Goal: Download file/media

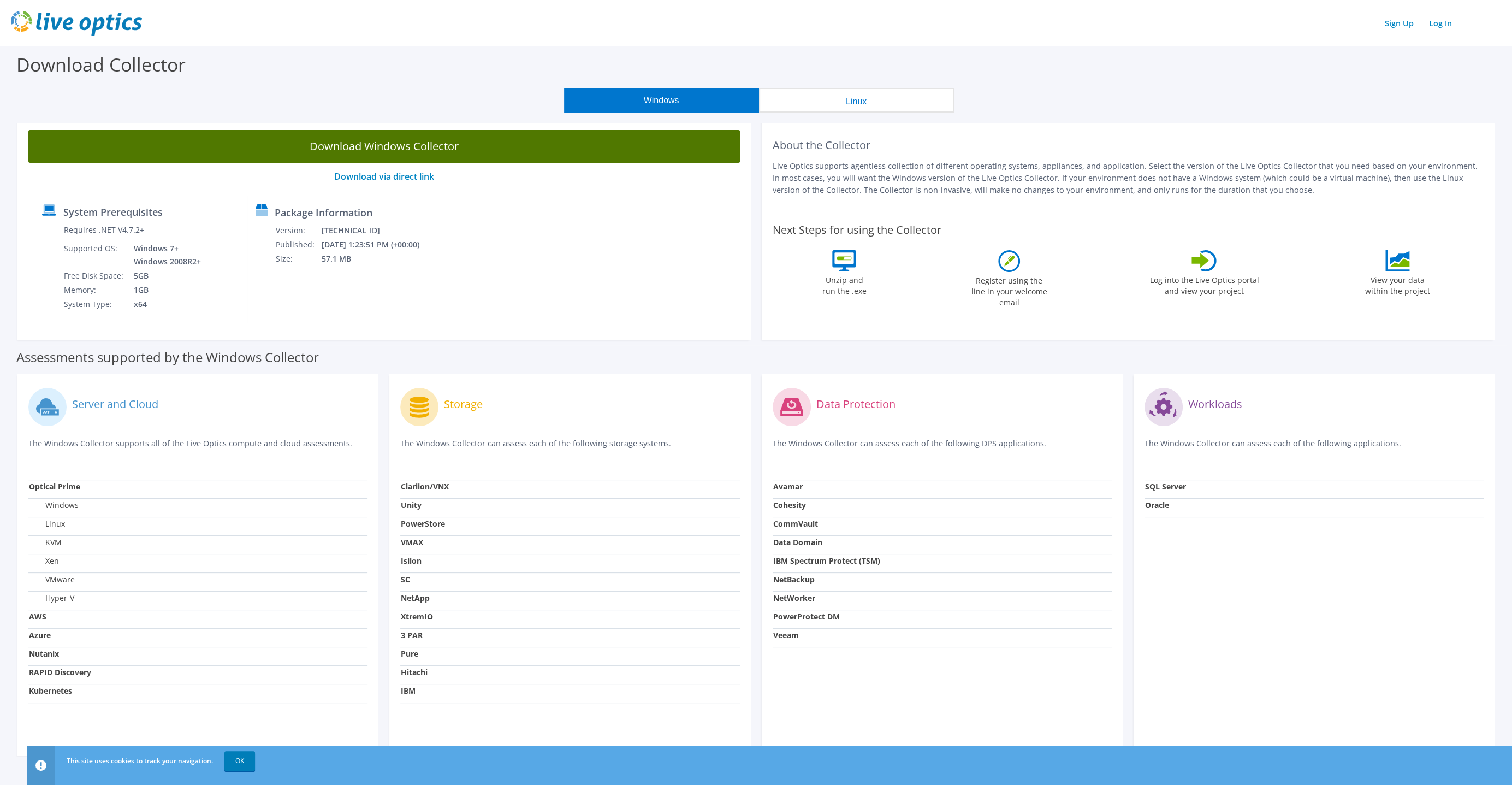
click at [418, 148] on link "Download Windows Collector" at bounding box center [384, 147] width 711 height 33
click at [433, 147] on link "Download Windows Collector" at bounding box center [384, 147] width 711 height 33
click at [442, 147] on link "Download Windows Collector" at bounding box center [384, 147] width 711 height 33
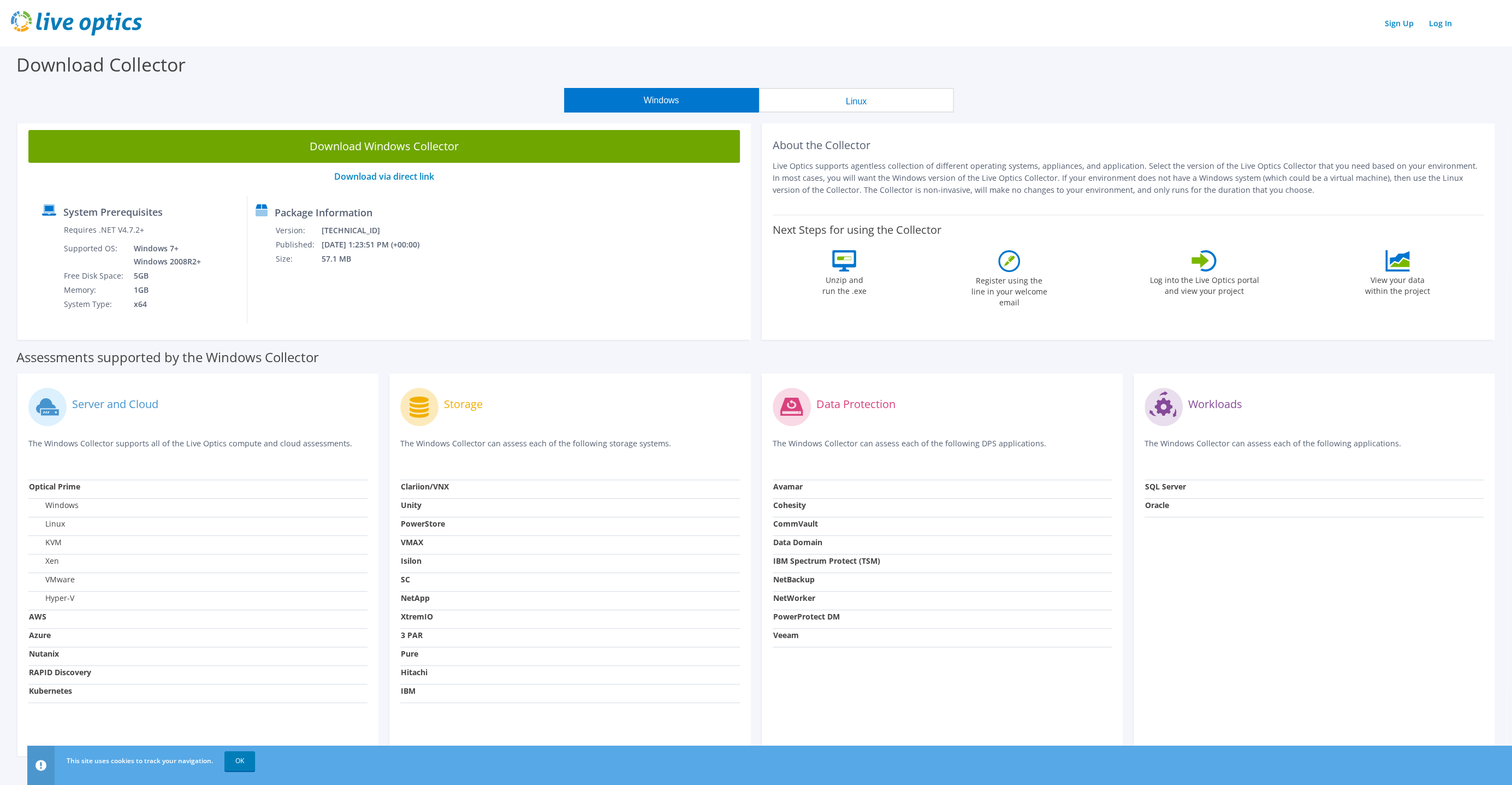
click at [1174, 9] on header "Sign Up Log In" at bounding box center [756, 23] width 1512 height 46
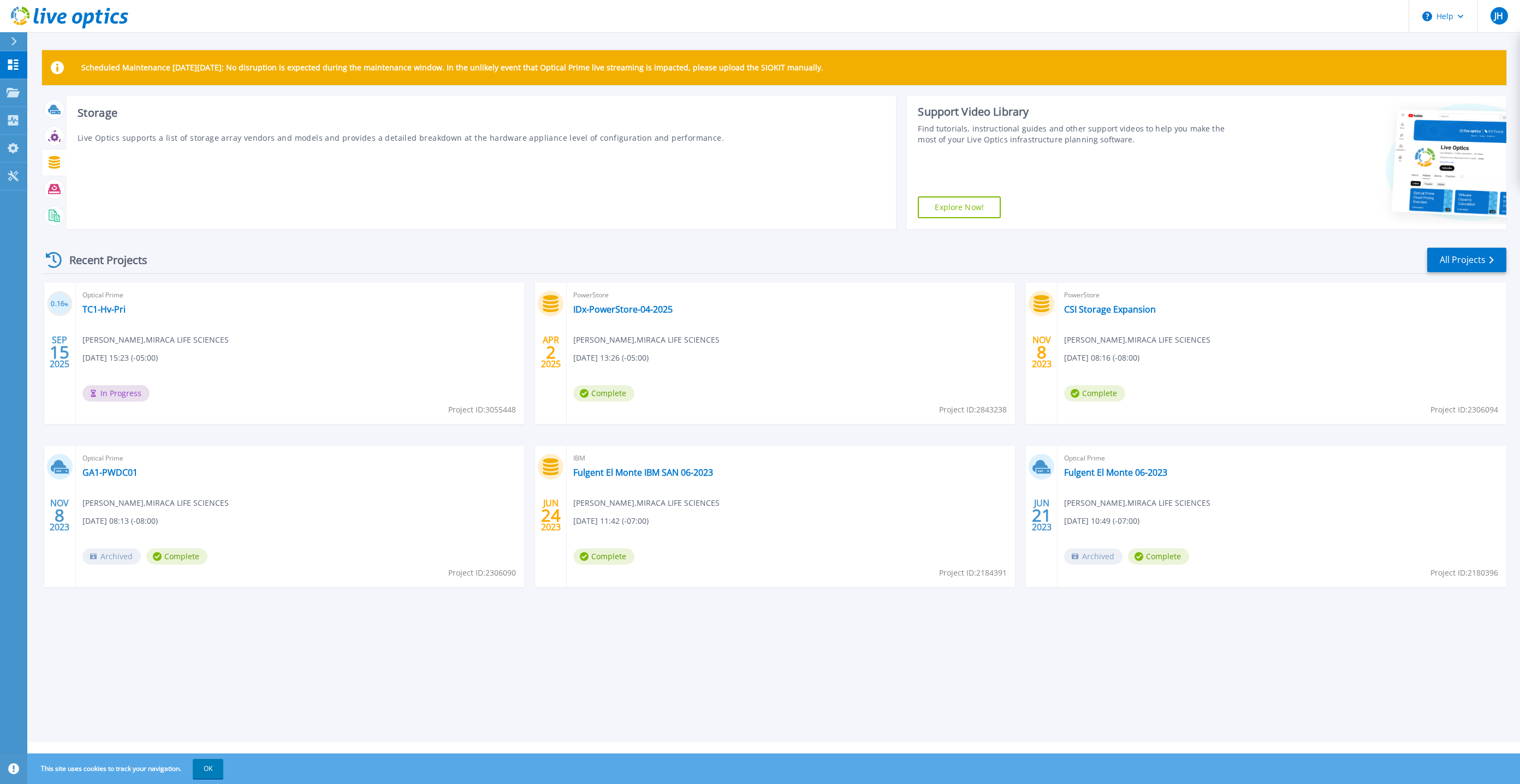
click at [53, 165] on icon at bounding box center [54, 163] width 12 height 13
